Goal: Task Accomplishment & Management: Complete application form

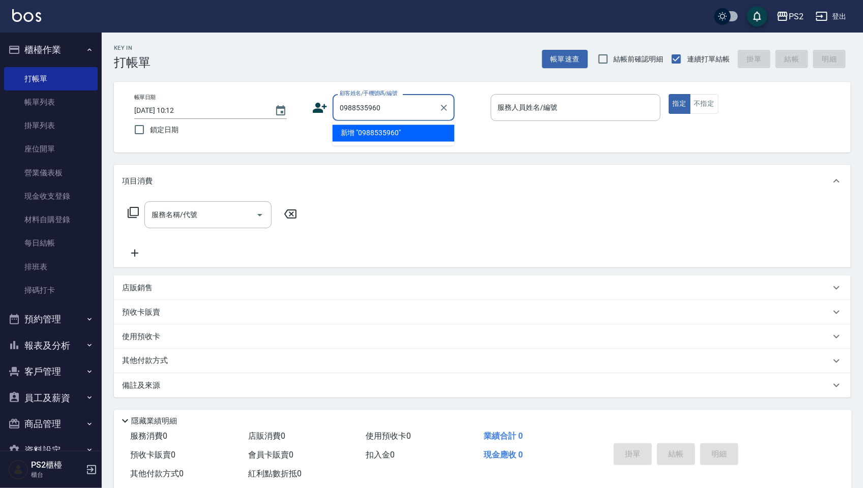
type input "0988535960"
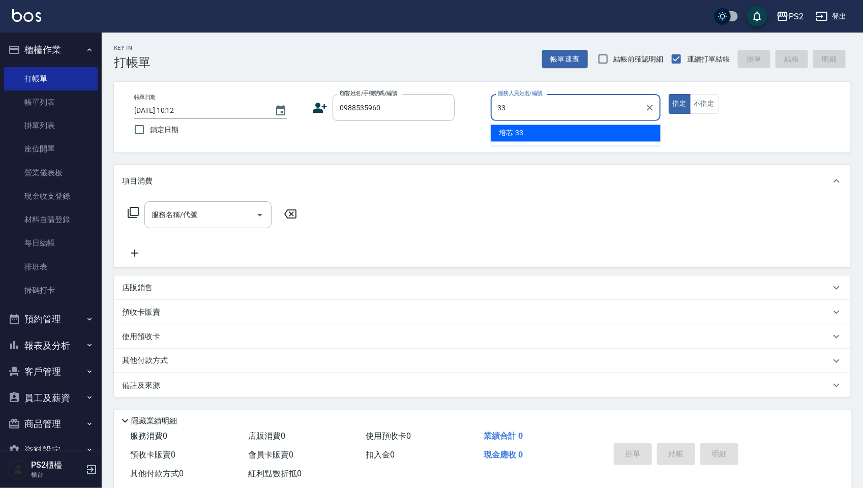
type input "培芯-33"
type button "true"
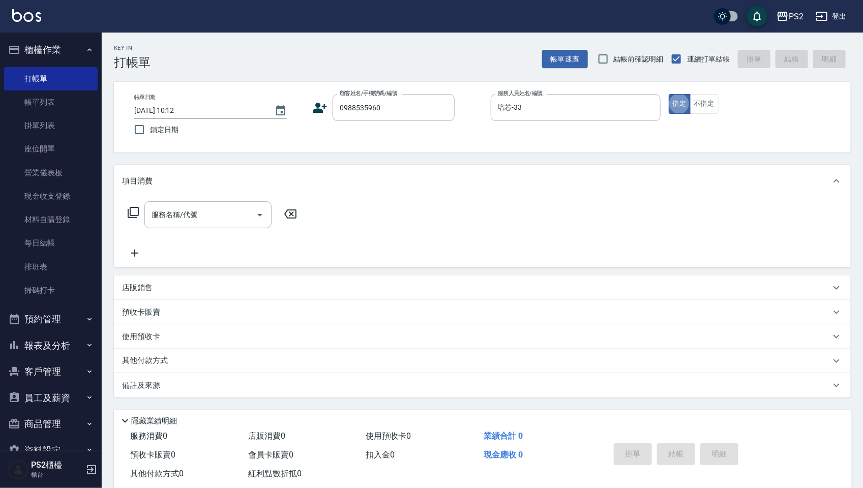
click at [313, 108] on icon at bounding box center [319, 107] width 15 height 15
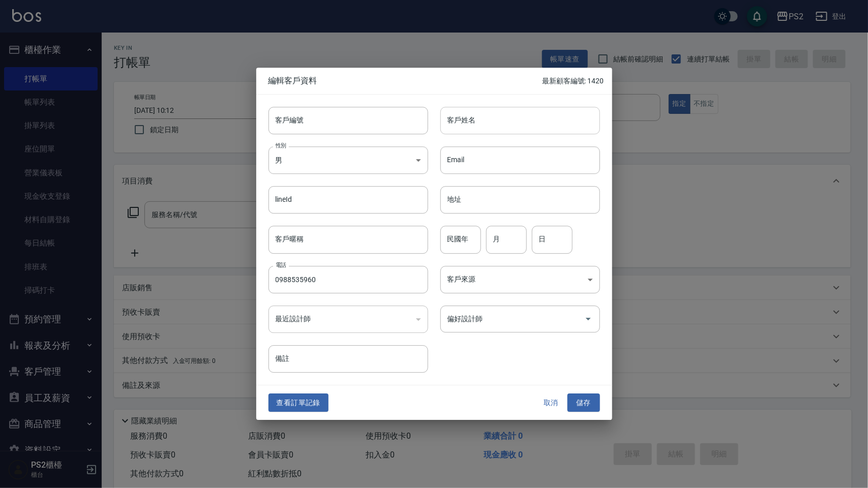
click at [456, 123] on input "客戶姓名" at bounding box center [520, 120] width 160 height 27
type input "[PERSON_NAME]"
click at [457, 245] on input "民國年" at bounding box center [460, 239] width 41 height 27
type input "86"
click at [510, 237] on input "月" at bounding box center [506, 239] width 41 height 27
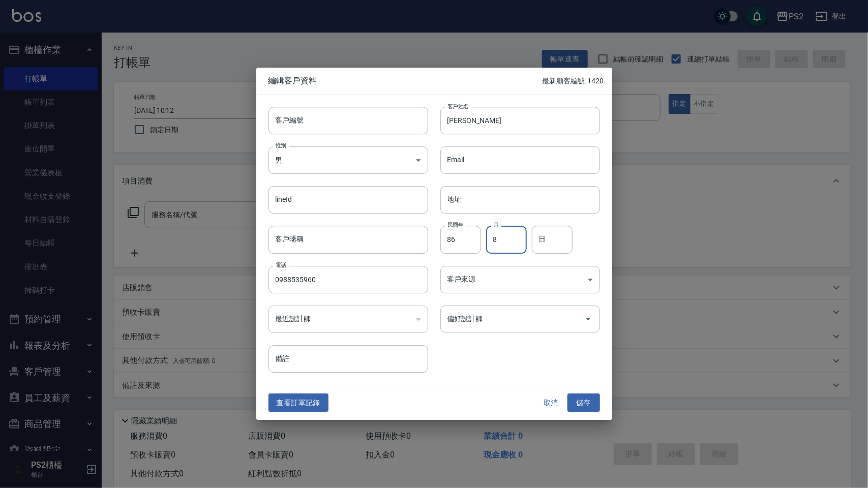
type input "8"
type input "11"
click at [567, 394] on button "儲存" at bounding box center [583, 403] width 33 height 19
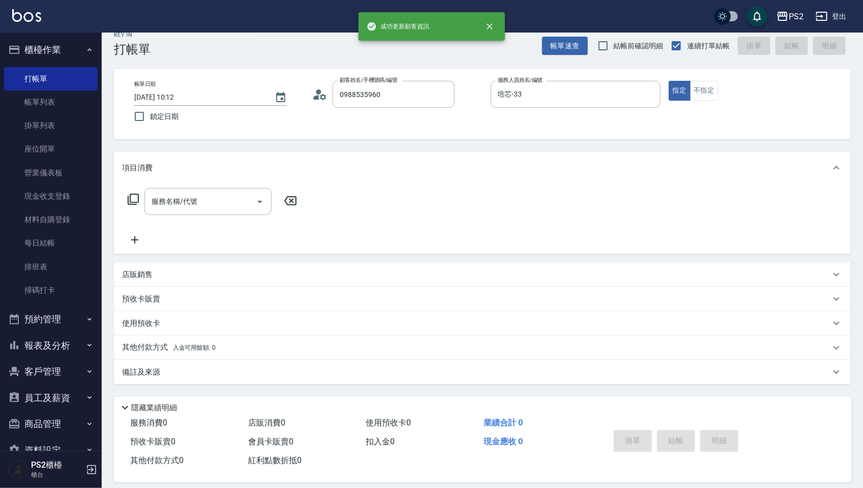
scroll to position [24, 0]
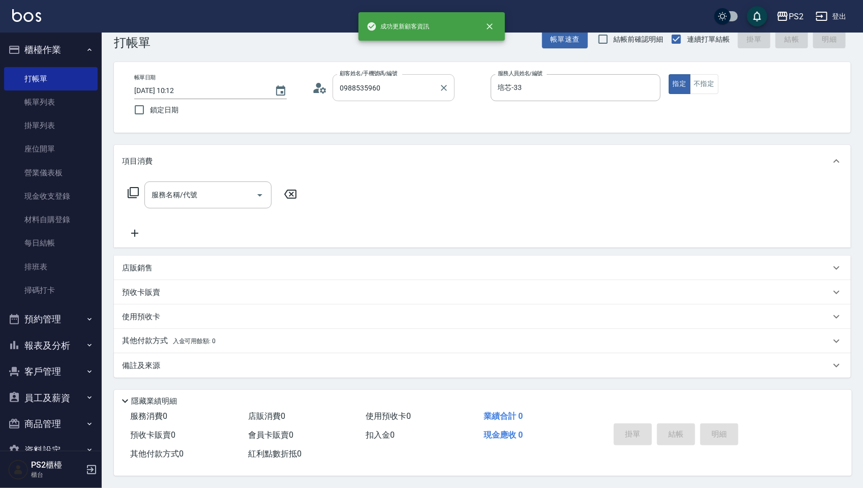
click at [403, 81] on input "0988535960" at bounding box center [386, 88] width 98 height 18
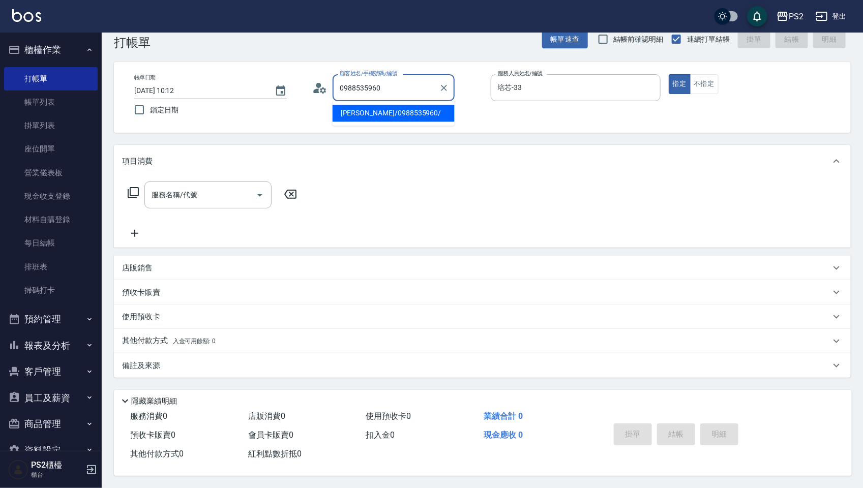
type input "[PERSON_NAME]/0988535960/"
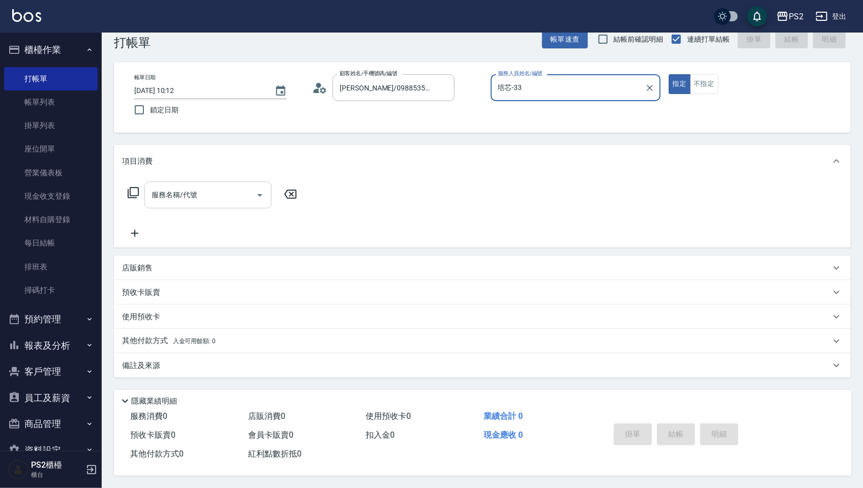
click at [183, 193] on div "服務名稱/代號 服務名稱/代號" at bounding box center [207, 195] width 127 height 27
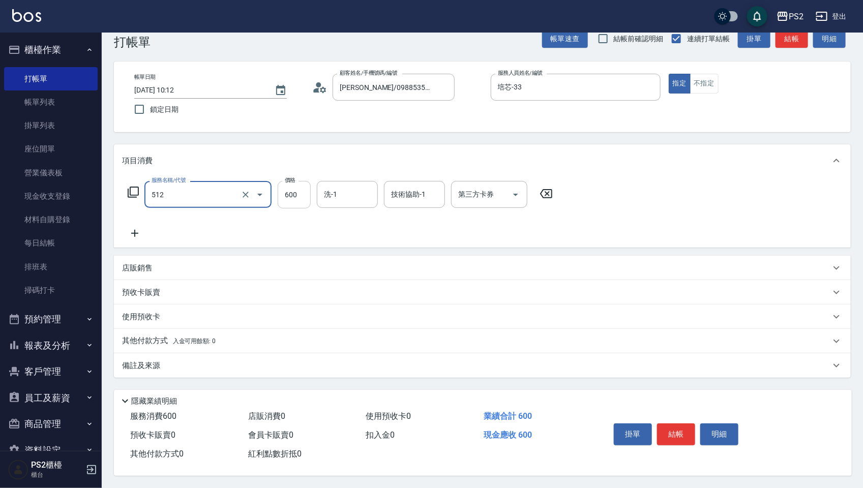
type input "洗+水解護髮600(512)"
click at [293, 193] on input "600" at bounding box center [294, 194] width 33 height 27
type input "750"
click at [669, 431] on button "結帳" at bounding box center [676, 434] width 38 height 21
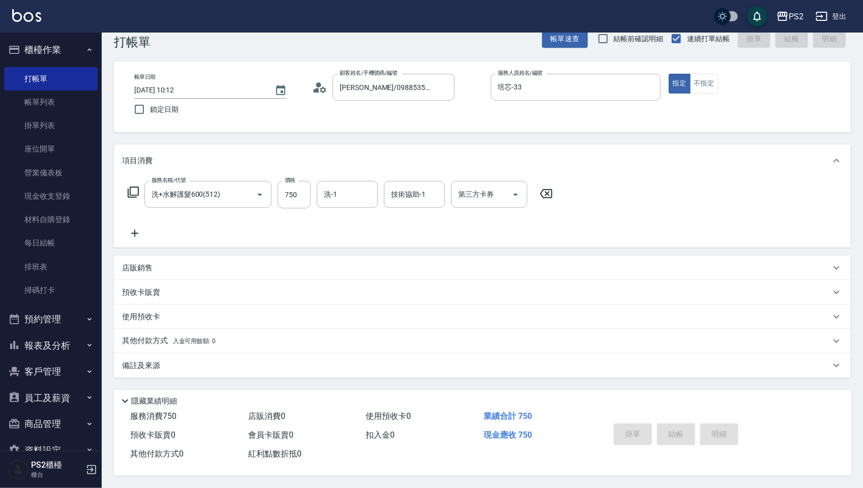
type input "[DATE] 11:32"
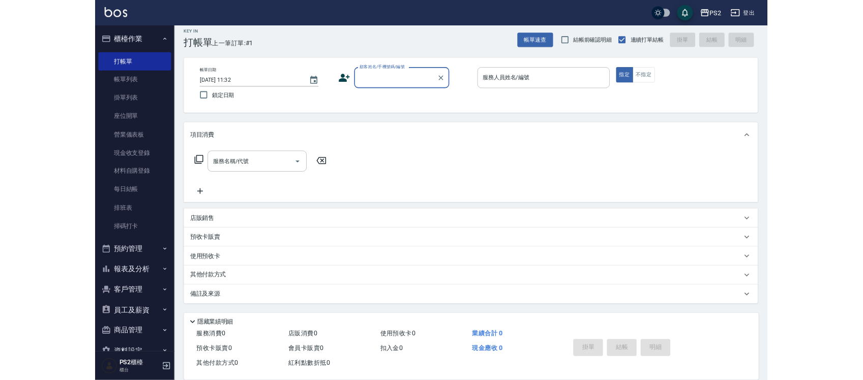
scroll to position [0, 0]
